Goal: Task Accomplishment & Management: Complete application form

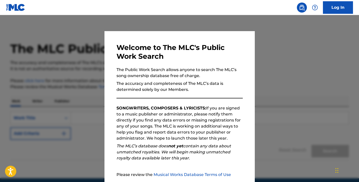
scroll to position [48, 0]
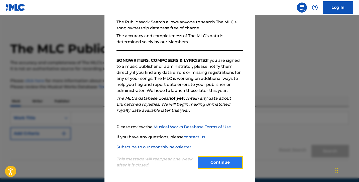
click at [230, 161] on button "Continue" at bounding box center [220, 162] width 45 height 13
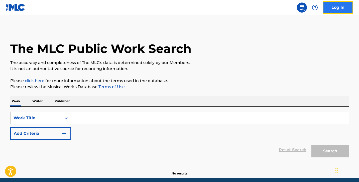
click at [334, 8] on link "Log In" at bounding box center [338, 7] width 30 height 13
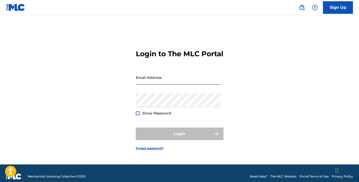
click at [193, 82] on input "Email Address" at bounding box center [178, 77] width 85 height 14
type input "[EMAIL_ADDRESS][DOMAIN_NAME]"
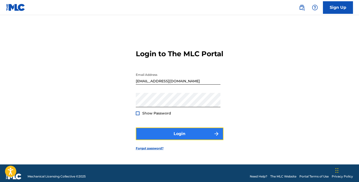
click at [187, 136] on button "Login" at bounding box center [180, 133] width 88 height 13
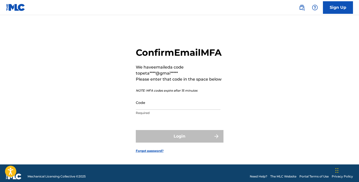
scroll to position [11, 0]
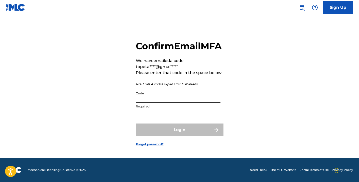
click at [159, 101] on input "Code" at bounding box center [178, 96] width 85 height 14
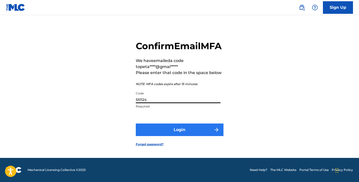
type input "551124"
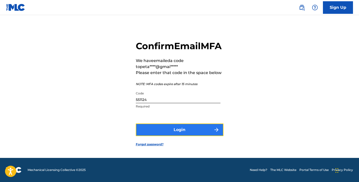
click at [177, 136] on button "Login" at bounding box center [180, 129] width 88 height 13
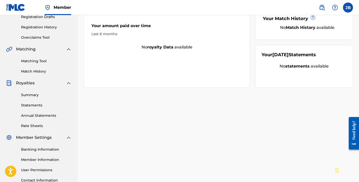
scroll to position [88, 0]
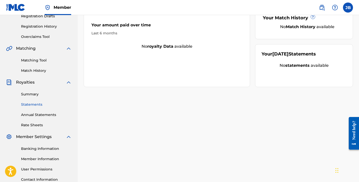
click at [35, 104] on link "Statements" at bounding box center [46, 104] width 51 height 5
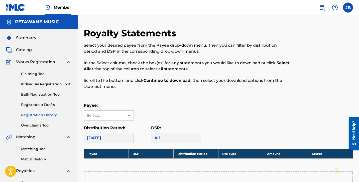
click at [39, 114] on link "Registration History" at bounding box center [46, 114] width 51 height 5
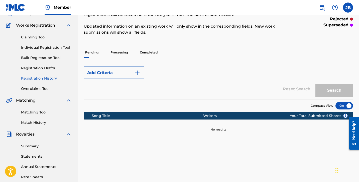
scroll to position [37, 0]
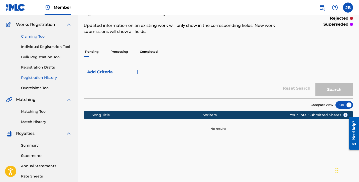
click at [34, 36] on link "Claiming Tool" at bounding box center [46, 36] width 51 height 5
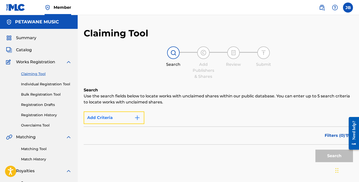
click at [138, 117] on img "Search Form" at bounding box center [137, 118] width 6 height 6
click at [137, 119] on img "Search Form" at bounding box center [137, 118] width 6 height 6
click at [27, 48] on span "Catalog" at bounding box center [24, 50] width 16 height 6
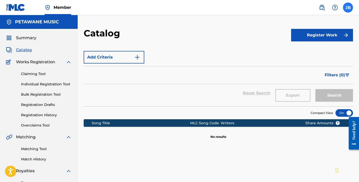
click at [349, 8] on label at bounding box center [348, 8] width 10 height 10
click at [348, 8] on input "[PERSON_NAME] [EMAIL_ADDRESS][DOMAIN_NAME] Profile Log out" at bounding box center [348, 8] width 0 height 0
click at [68, 62] on img at bounding box center [69, 62] width 6 height 6
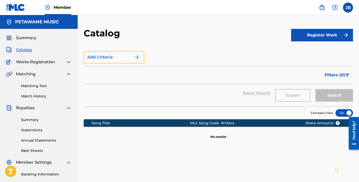
click at [137, 56] on img "Search Form" at bounding box center [137, 57] width 6 height 6
click at [119, 57] on button "Add Criteria" at bounding box center [114, 57] width 61 height 13
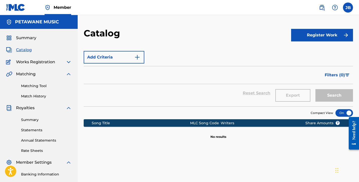
click at [69, 74] on img at bounding box center [69, 74] width 6 height 6
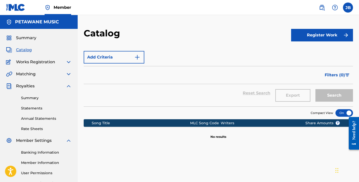
click at [68, 85] on img at bounding box center [69, 86] width 6 height 6
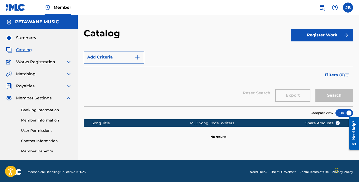
click at [69, 98] on img at bounding box center [69, 98] width 6 height 6
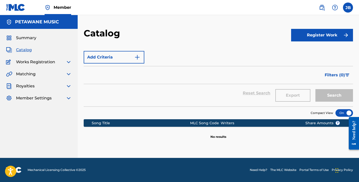
click at [22, 50] on span "Catalog" at bounding box center [24, 50] width 16 height 6
click at [107, 125] on div "Song Title" at bounding box center [141, 122] width 98 height 5
click at [29, 63] on span "Works Registration" at bounding box center [35, 62] width 39 height 6
click at [67, 61] on img at bounding box center [69, 62] width 6 height 6
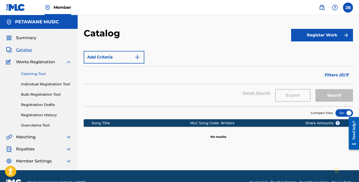
click at [38, 74] on link "Claiming Tool" at bounding box center [46, 73] width 51 height 5
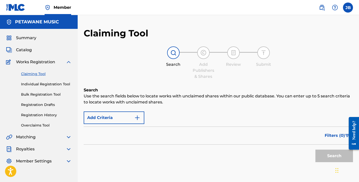
click at [200, 55] on img at bounding box center [203, 53] width 6 height 6
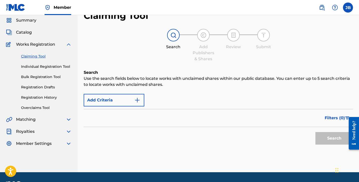
scroll to position [32, 0]
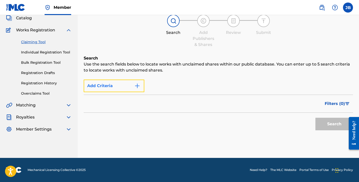
click at [139, 85] on img "Search Form" at bounding box center [137, 86] width 6 height 6
click at [108, 89] on button "Add Criteria" at bounding box center [114, 85] width 61 height 13
click at [90, 86] on button "Add Criteria" at bounding box center [114, 85] width 61 height 13
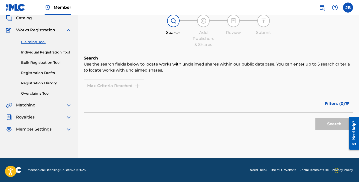
click at [102, 87] on div "Max Criteria Reached" at bounding box center [114, 85] width 61 height 13
click at [44, 64] on link "Bulk Registration Tool" at bounding box center [46, 62] width 51 height 5
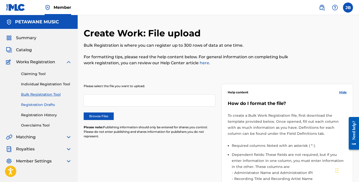
click at [42, 104] on link "Registration Drafts" at bounding box center [46, 104] width 51 height 5
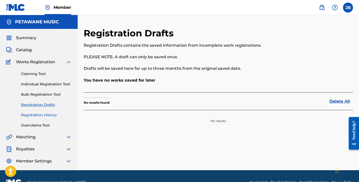
click at [40, 115] on link "Registration History" at bounding box center [46, 114] width 51 height 5
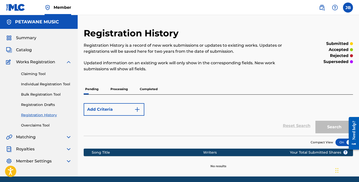
click at [116, 88] on p "Processing" at bounding box center [119, 89] width 20 height 11
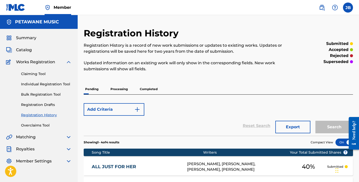
click at [147, 89] on p "Completed" at bounding box center [148, 89] width 21 height 11
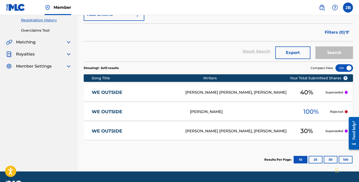
scroll to position [96, 0]
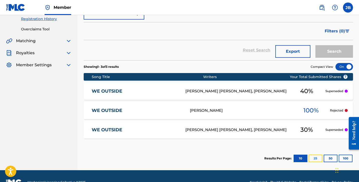
click at [316, 159] on button "25" at bounding box center [316, 158] width 14 height 8
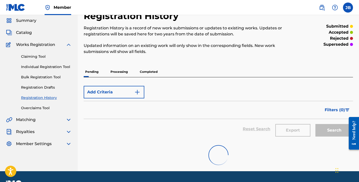
scroll to position [12, 0]
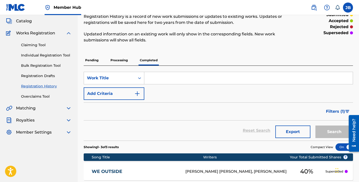
scroll to position [20, 0]
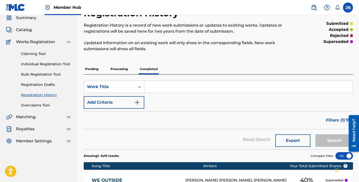
click at [123, 69] on p "Processing" at bounding box center [119, 69] width 20 height 11
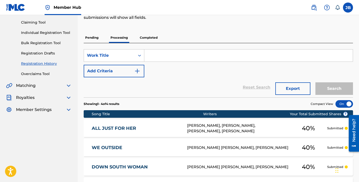
scroll to position [40, 0]
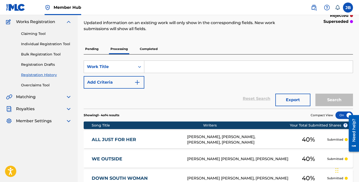
click at [152, 48] on p "Completed" at bounding box center [148, 49] width 21 height 11
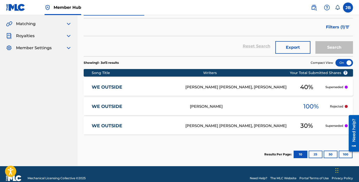
scroll to position [121, 0]
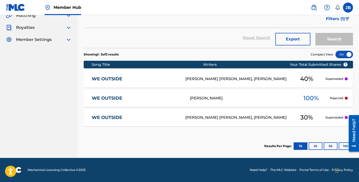
click at [249, 117] on div "[PERSON_NAME] [PERSON_NAME], [PERSON_NAME]" at bounding box center [236, 118] width 102 height 6
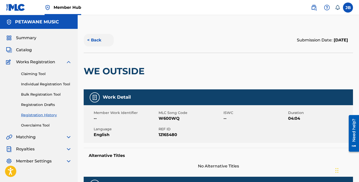
click at [93, 38] on button "< Back" at bounding box center [99, 40] width 30 height 13
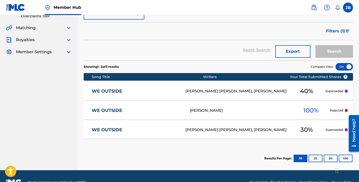
scroll to position [110, 0]
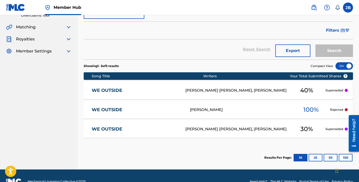
click at [335, 91] on p "Superseded" at bounding box center [334, 90] width 18 height 5
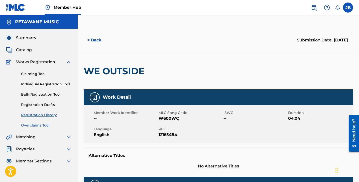
click at [37, 125] on link "Overclaims Tool" at bounding box center [46, 125] width 51 height 5
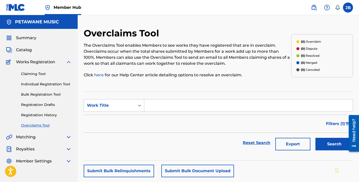
click at [194, 104] on input "Search Form" at bounding box center [248, 105] width 208 height 12
type input "we outside"
click at [324, 142] on button "Search" at bounding box center [334, 144] width 38 height 13
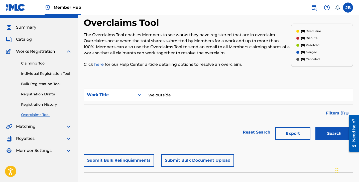
scroll to position [10, 0]
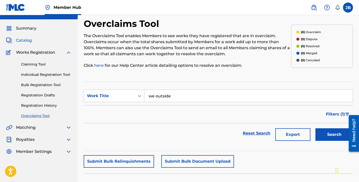
click at [26, 40] on span "Catalog" at bounding box center [24, 40] width 16 height 6
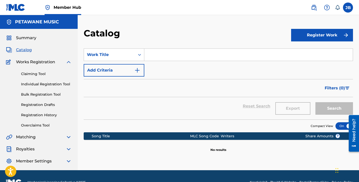
click at [207, 105] on div "Reset Search Export Search" at bounding box center [218, 106] width 269 height 18
click at [41, 84] on link "Individual Registration Tool" at bounding box center [46, 83] width 51 height 5
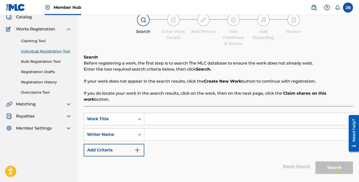
scroll to position [33, 0]
click at [165, 117] on input "Search Form" at bounding box center [248, 119] width 208 height 12
click at [165, 131] on input "Search Form" at bounding box center [248, 134] width 208 height 12
type input "[PERSON_NAME]"
click at [213, 119] on div "SearchWithCriteria842587ac-5152-4aac-b9f2-667f30e54712 Work Title SearchWithCri…" at bounding box center [218, 134] width 269 height 44
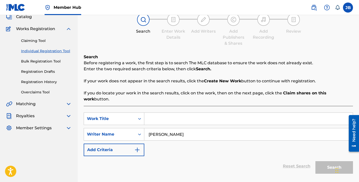
click at [208, 130] on input "[PERSON_NAME]" at bounding box center [248, 134] width 208 height 12
click at [178, 114] on input "Search Form" at bounding box center [248, 119] width 208 height 12
click at [140, 132] on icon "Search Form" at bounding box center [139, 134] width 5 height 5
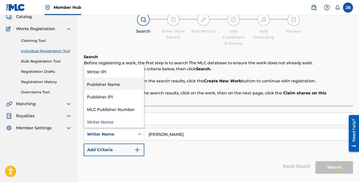
click at [114, 78] on div "Publisher Name" at bounding box center [114, 83] width 60 height 13
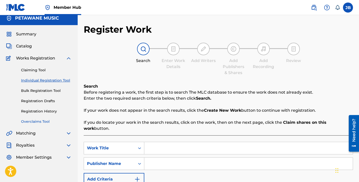
scroll to position [0, 0]
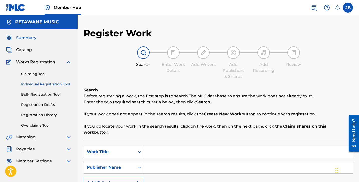
click at [28, 37] on span "Summary" at bounding box center [26, 38] width 20 height 6
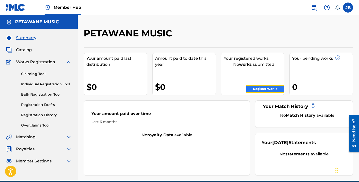
click at [268, 90] on link "Register Works" at bounding box center [265, 89] width 39 height 8
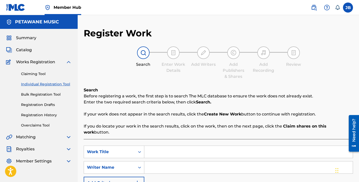
click at [166, 146] on input "Search Form" at bounding box center [248, 152] width 208 height 12
click at [139, 149] on icon "Search Form" at bounding box center [139, 151] width 5 height 5
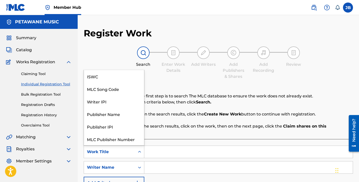
scroll to position [13, 0]
click at [106, 133] on div "Work Title" at bounding box center [114, 139] width 60 height 13
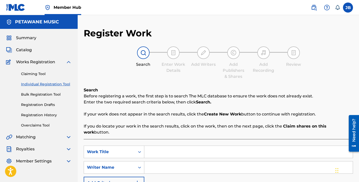
click at [164, 151] on input "Search Form" at bounding box center [248, 152] width 208 height 12
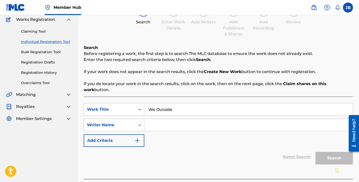
scroll to position [63, 0]
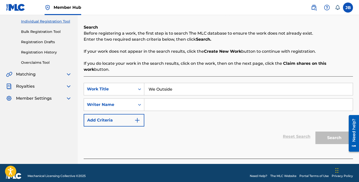
type input "We Outside"
click at [164, 98] on input "Search Form" at bounding box center [248, 104] width 208 height 12
type input "Fox"
click at [332, 131] on button "Search" at bounding box center [334, 137] width 38 height 13
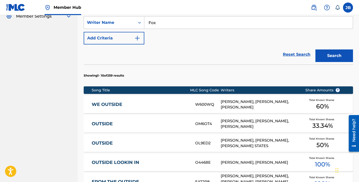
scroll to position [146, 0]
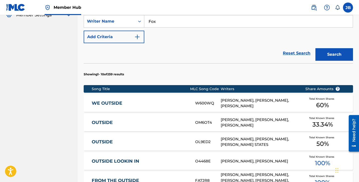
click at [248, 97] on div "LAVERNE FOX, JAMES BURRIS, MILE WILLIAMS" at bounding box center [259, 102] width 77 height 11
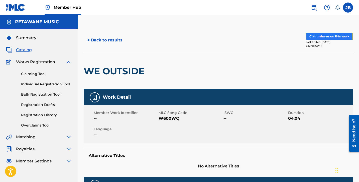
click at [320, 37] on button "Claim shares on this work" at bounding box center [329, 37] width 47 height 8
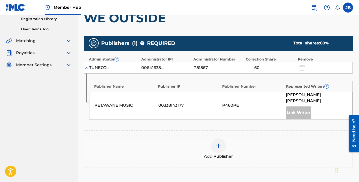
scroll to position [95, 0]
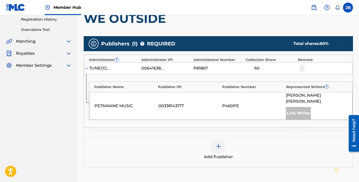
click at [274, 67] on div "60" at bounding box center [271, 68] width 50 height 6
click at [261, 68] on div "60" at bounding box center [257, 68] width 23 height 6
click at [111, 86] on div "Publisher Name" at bounding box center [124, 86] width 61 height 5
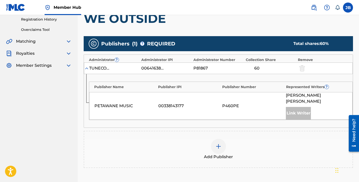
click at [86, 67] on img at bounding box center [86, 68] width 5 height 5
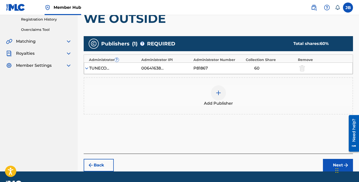
click at [86, 67] on img at bounding box center [86, 68] width 5 height 5
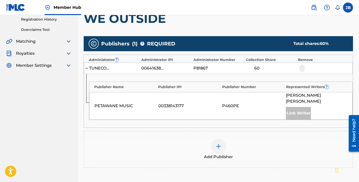
click at [86, 67] on img at bounding box center [86, 68] width 5 height 5
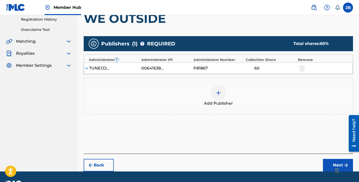
scroll to position [104, 0]
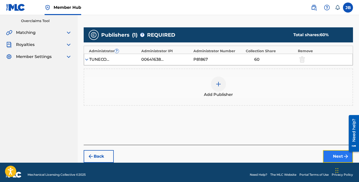
click at [336, 155] on button "Next" at bounding box center [338, 156] width 30 height 13
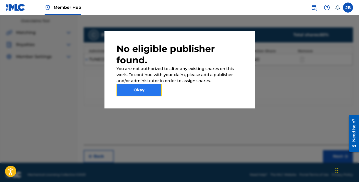
click at [142, 93] on button "Okay" at bounding box center [139, 90] width 45 height 13
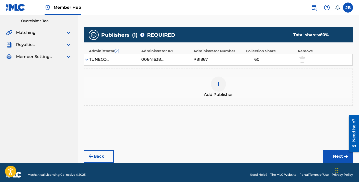
click at [219, 86] on img at bounding box center [218, 84] width 6 height 6
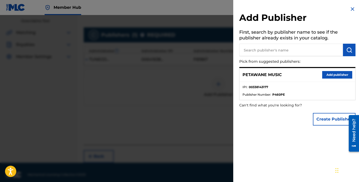
click at [279, 79] on div "PETAWANE MUSIC Add publisher" at bounding box center [298, 75] width 116 height 14
click at [335, 71] on button "Add publisher" at bounding box center [337, 75] width 30 height 8
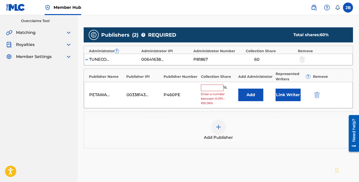
click at [215, 89] on input "text" at bounding box center [212, 87] width 23 height 7
type input "20"
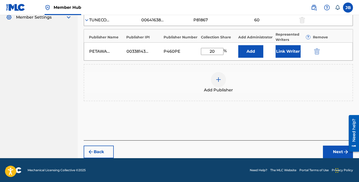
scroll to position [144, 0]
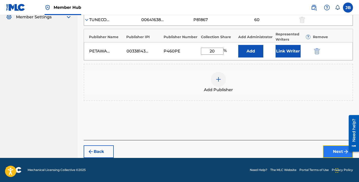
click at [342, 152] on button "Next" at bounding box center [338, 151] width 30 height 13
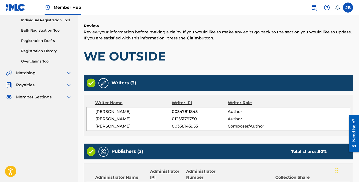
scroll to position [23, 0]
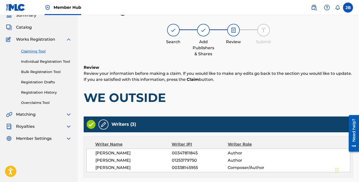
click at [258, 157] on span "Author" at bounding box center [253, 160] width 51 height 6
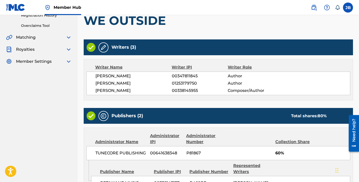
scroll to position [102, 0]
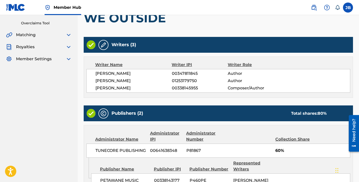
click at [215, 91] on div "MILE WILLIAMS 00347811845 Author LAVERNE FOX 01253179750 Author JAMES BURRIS 00…" at bounding box center [218, 81] width 264 height 24
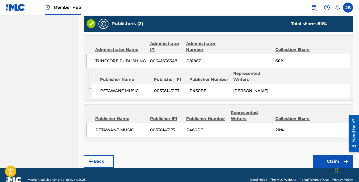
scroll to position [201, 0]
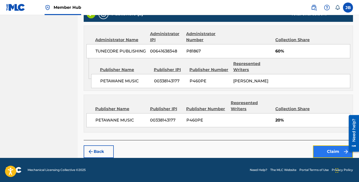
click at [326, 150] on button "Claim" at bounding box center [333, 151] width 40 height 13
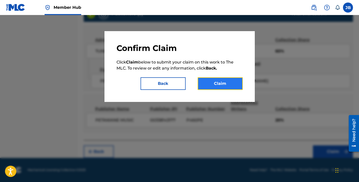
click at [221, 86] on button "Claim" at bounding box center [220, 83] width 45 height 13
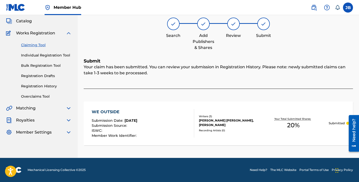
scroll to position [0, 0]
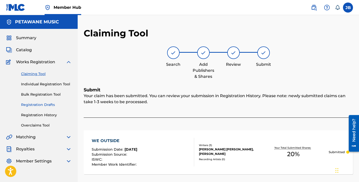
click at [40, 103] on link "Registration Drafts" at bounding box center [46, 104] width 51 height 5
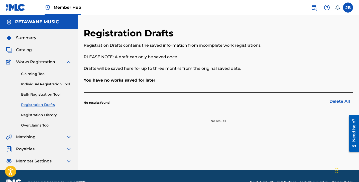
scroll to position [1, 0]
